Goal: Transaction & Acquisition: Purchase product/service

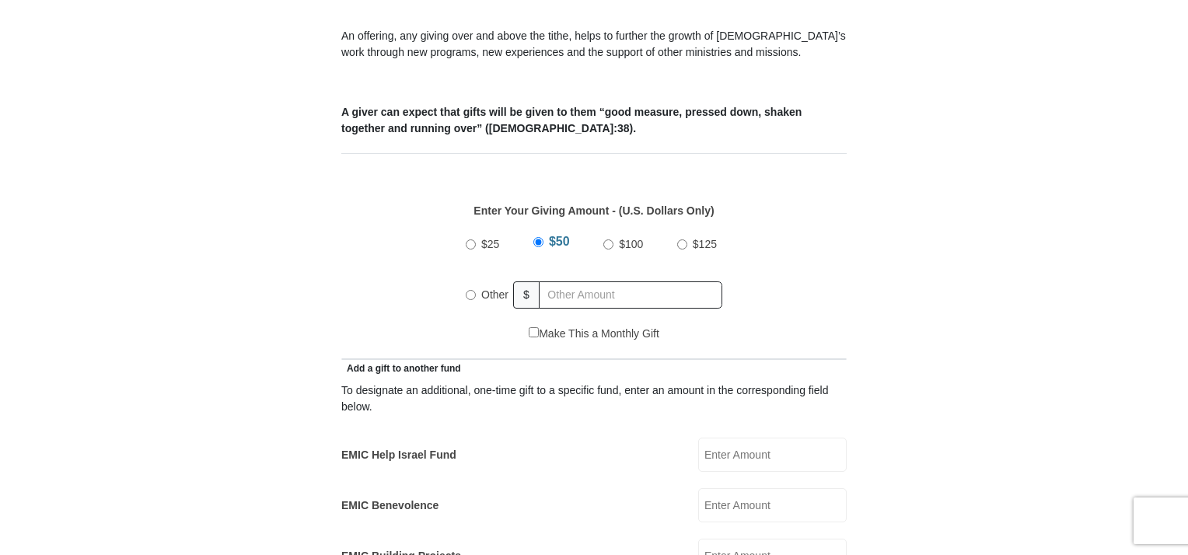
scroll to position [672, 0]
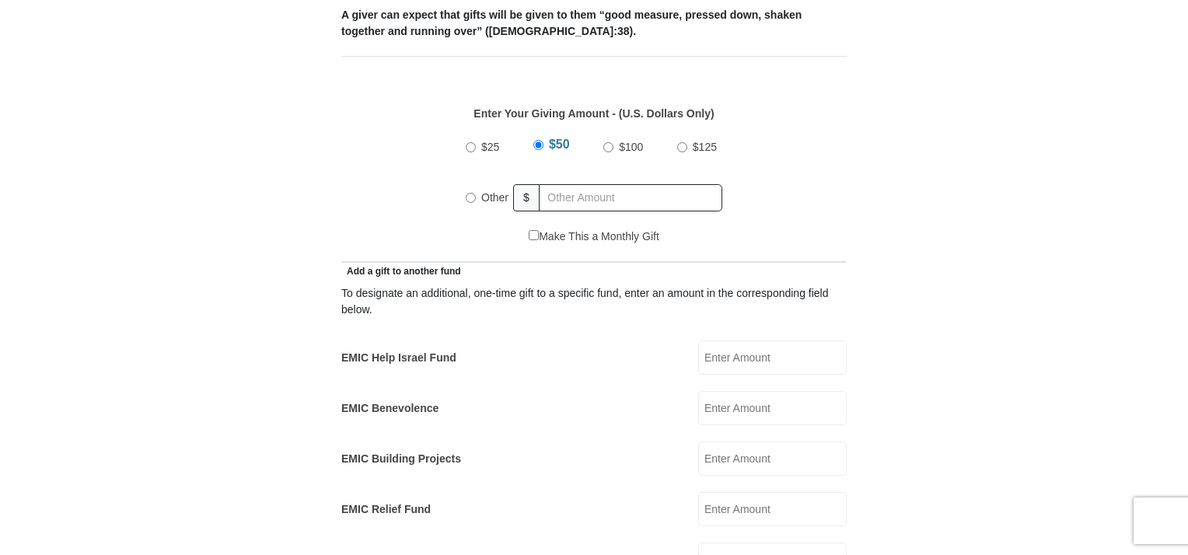
click at [753, 340] on input "EMIC Help Israel Fund" at bounding box center [772, 357] width 148 height 34
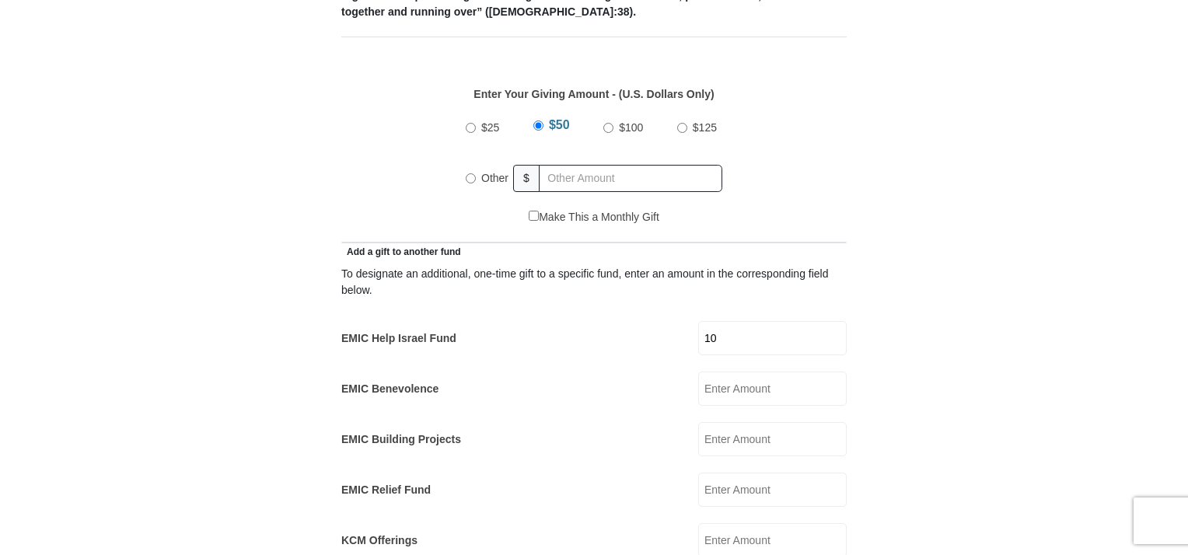
scroll to position [695, 0]
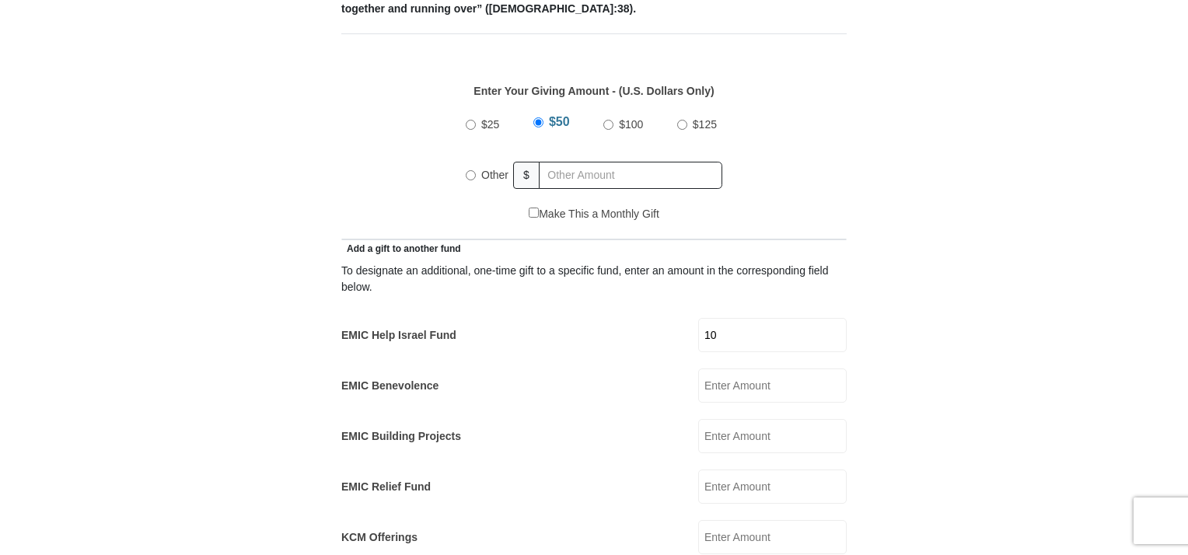
type input "10"
click at [469, 170] on input "Other" at bounding box center [471, 175] width 10 height 10
radio input "true"
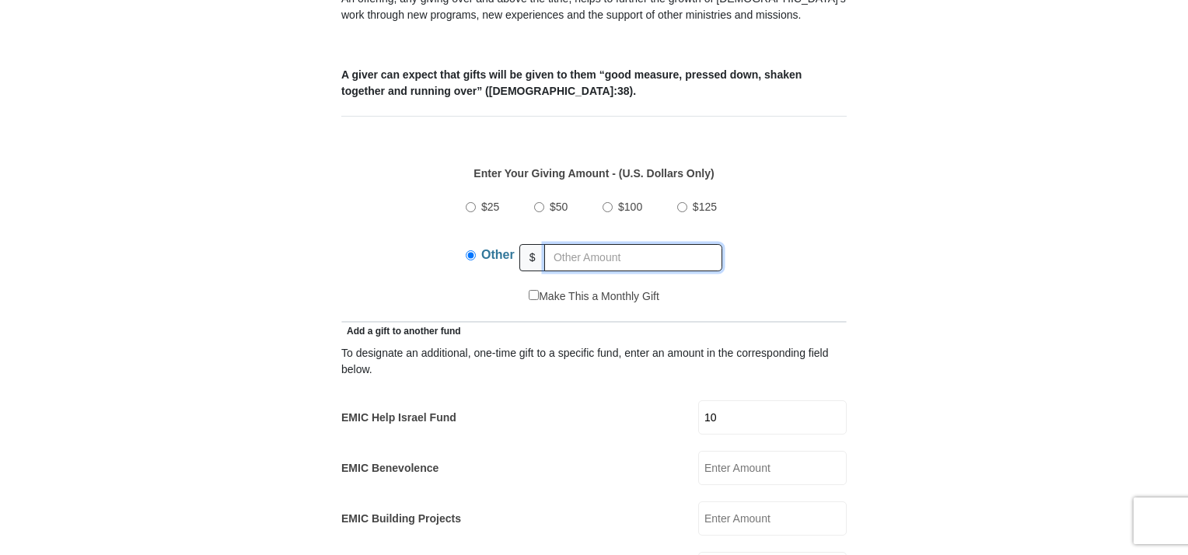
scroll to position [435, 0]
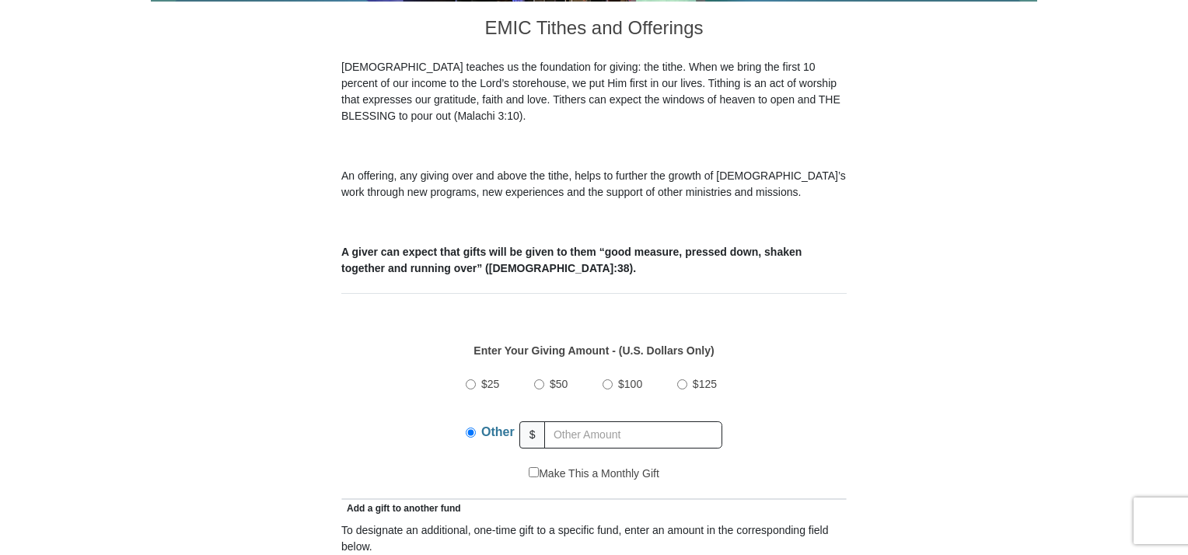
click at [529, 467] on input "Make This a Monthly Gift" at bounding box center [534, 472] width 10 height 10
checkbox input "true"
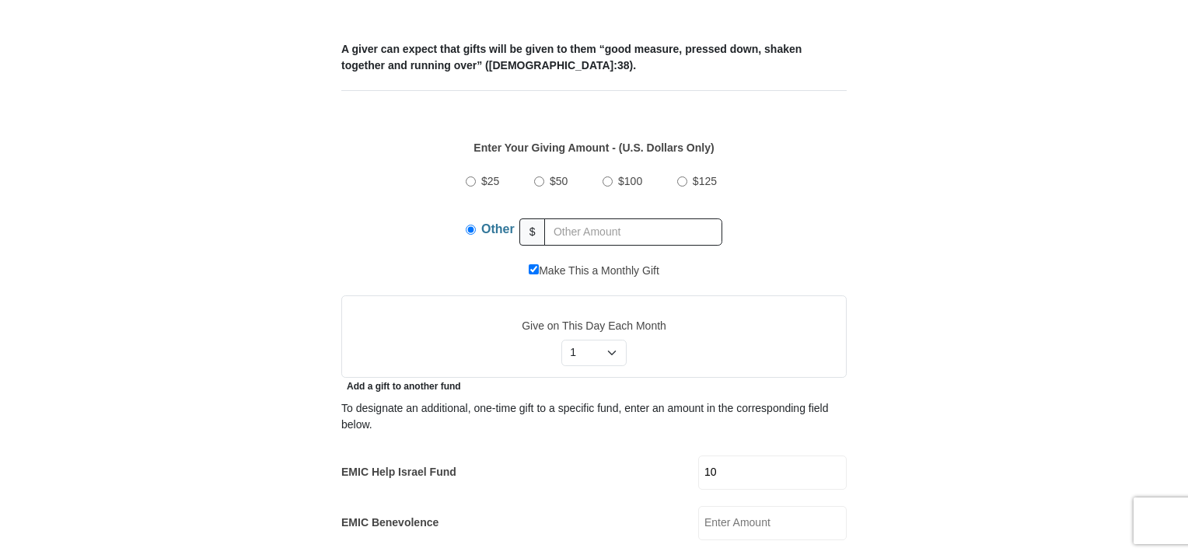
scroll to position [685, 0]
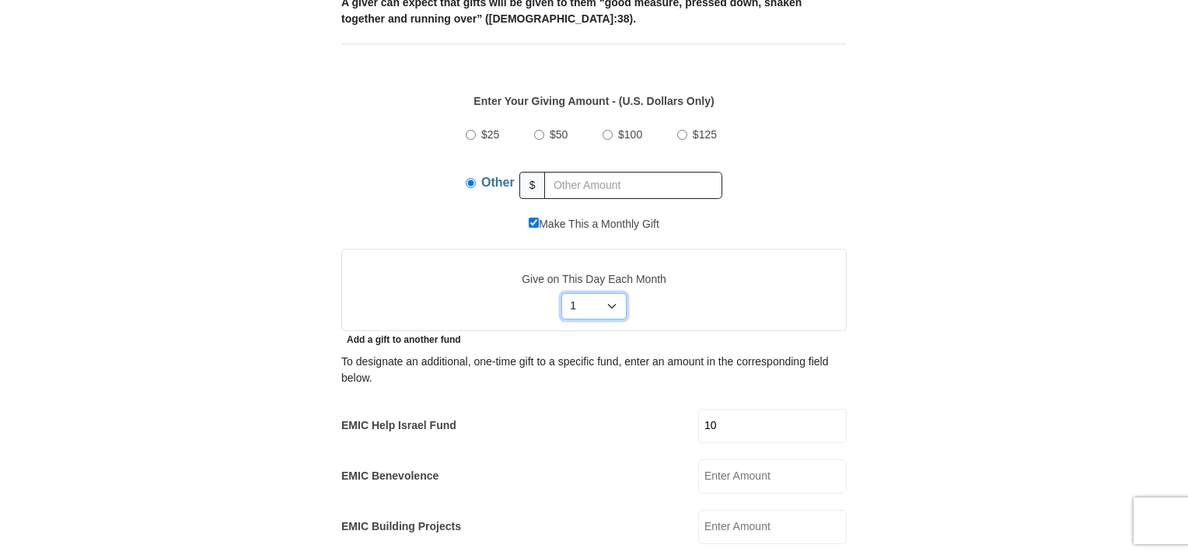
click at [610, 293] on select "Select Day of Month 1 2 3 4 5 6 7 8 9 10 11 12 13 14 15 16 17 18 19 20 21 22 23…" at bounding box center [594, 306] width 66 height 26
select select "15"
click at [561, 293] on select "Select Day of Month 1 2 3 4 5 6 7 8 9 10 11 12 13 14 15 16 17 18 19 20 21 22 23…" at bounding box center [594, 306] width 66 height 26
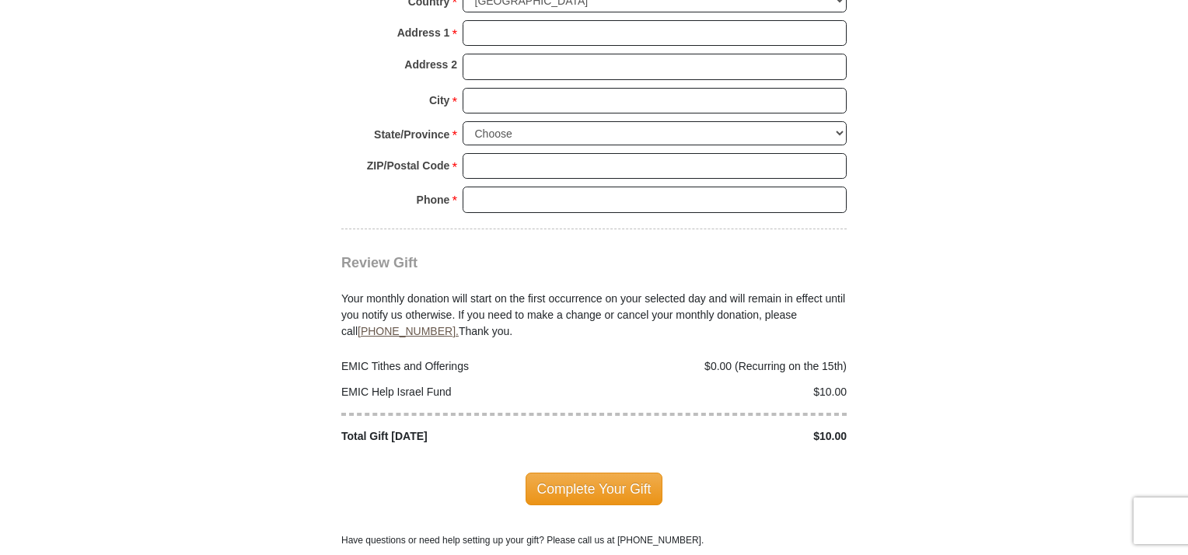
scroll to position [1878, 0]
